Goal: Use online tool/utility

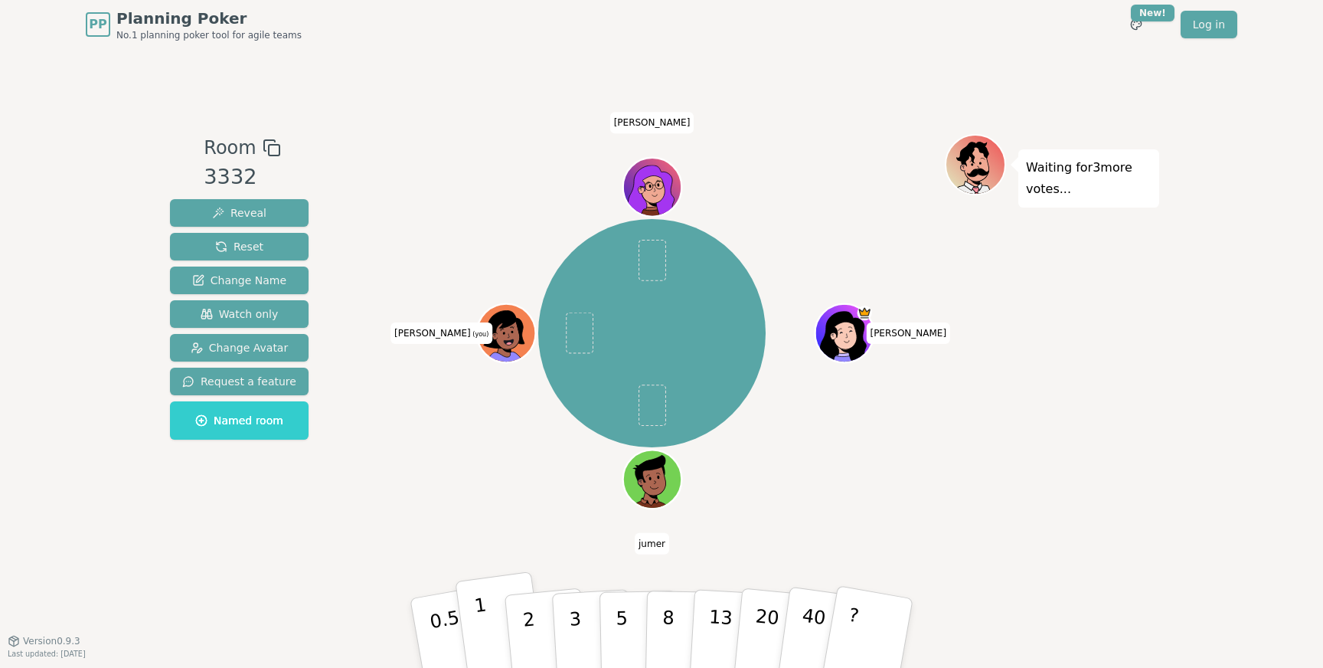
click at [479, 647] on button "1" at bounding box center [500, 633] width 91 height 124
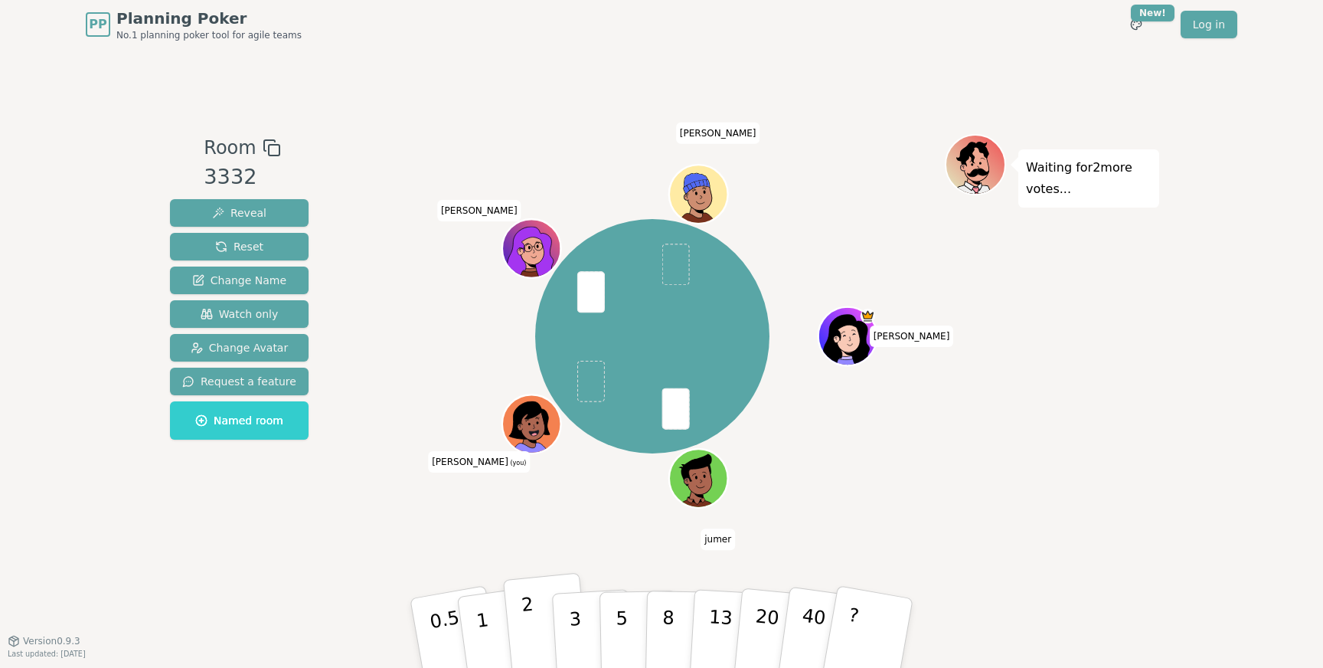
click at [524, 616] on p "2" at bounding box center [531, 634] width 20 height 83
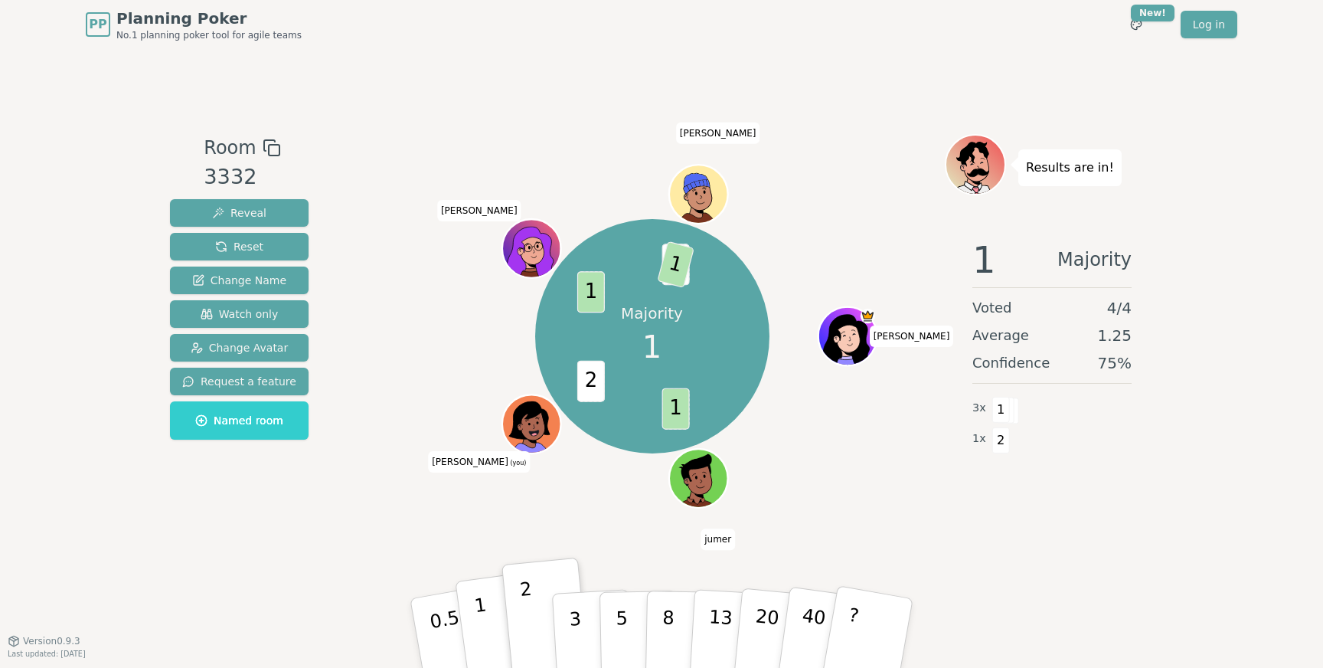
click at [482, 611] on p "1" at bounding box center [484, 634] width 23 height 83
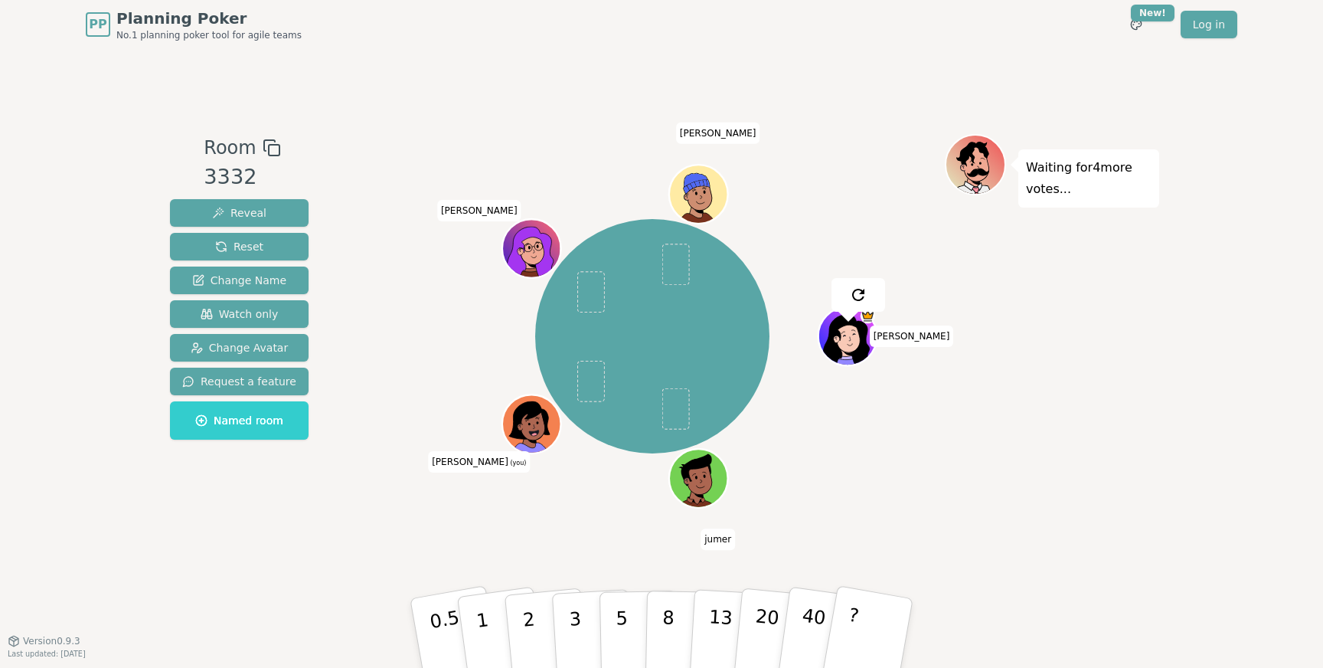
click at [432, 534] on div "[PERSON_NAME] [PERSON_NAME] (you) [PERSON_NAME]" at bounding box center [652, 344] width 586 height 421
click at [497, 629] on button "1" at bounding box center [500, 633] width 91 height 124
click at [482, 603] on button "1" at bounding box center [500, 633] width 91 height 124
click at [478, 611] on p "1" at bounding box center [484, 634] width 23 height 83
click at [520, 619] on button "2" at bounding box center [546, 634] width 87 height 122
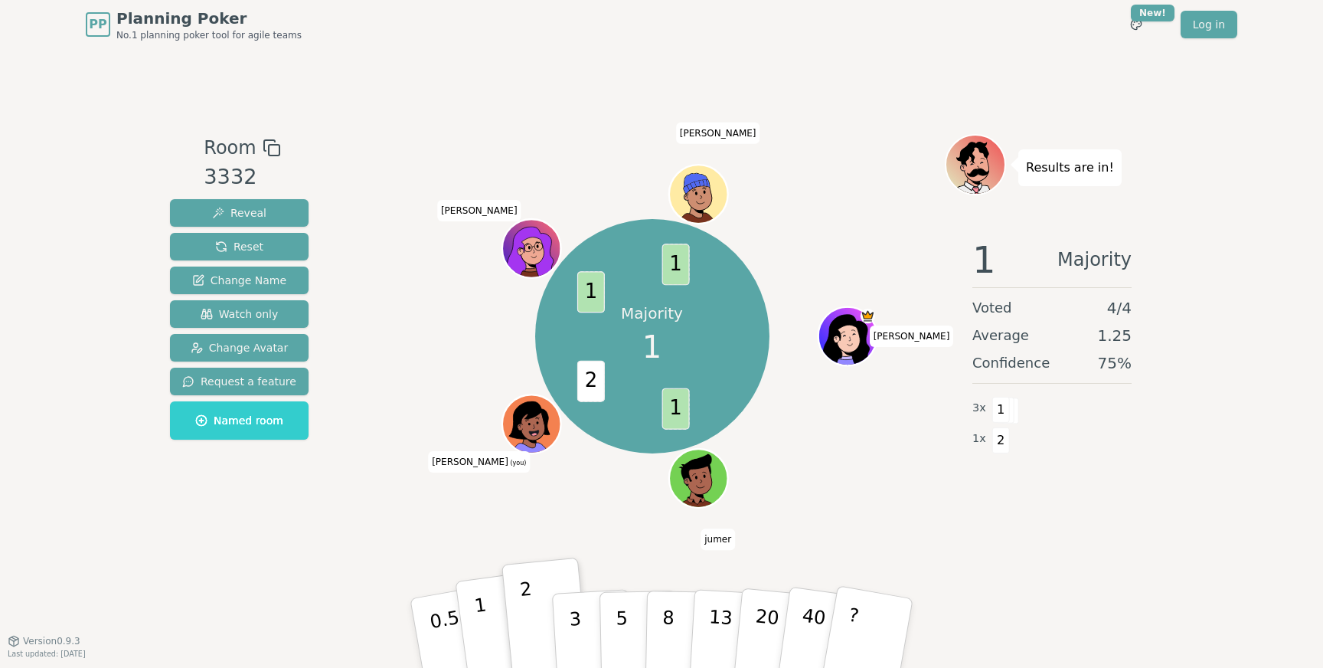
click at [490, 626] on button "1" at bounding box center [500, 633] width 91 height 124
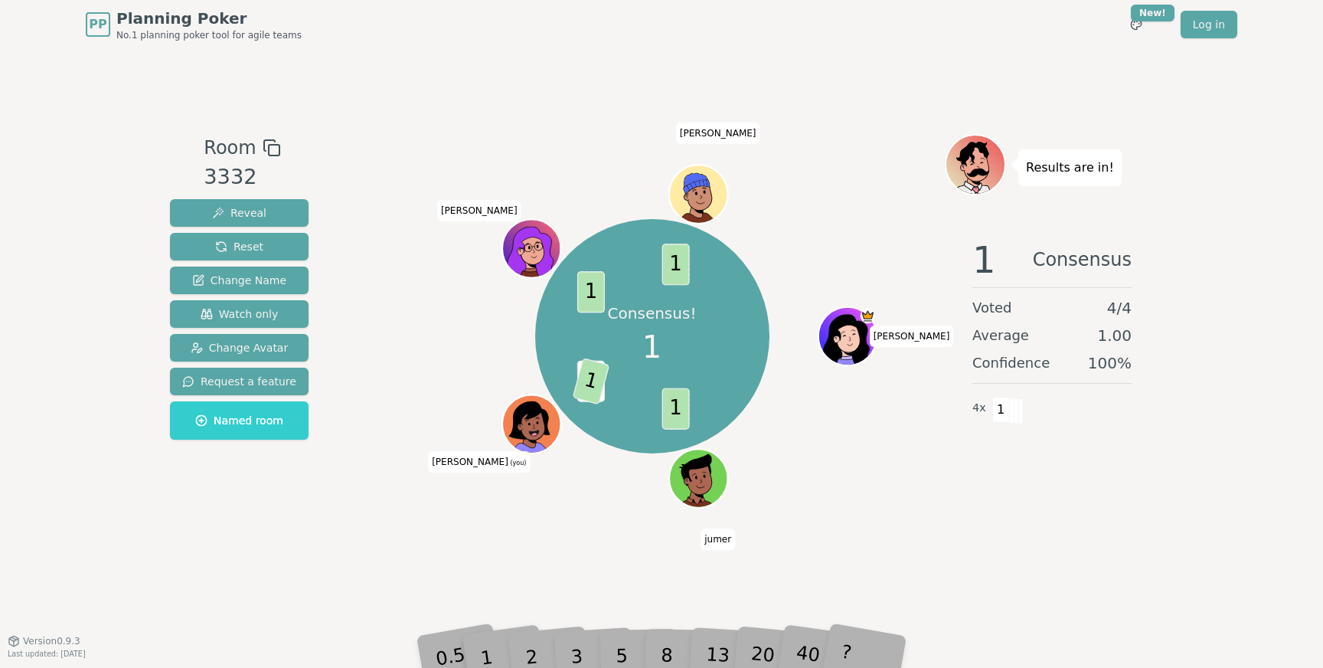
click at [1001, 603] on div "Room 3332 Reveal Reset Change Name Watch only Change Avatar Request a feature N…" at bounding box center [661, 344] width 995 height 591
